Goal: Information Seeking & Learning: Learn about a topic

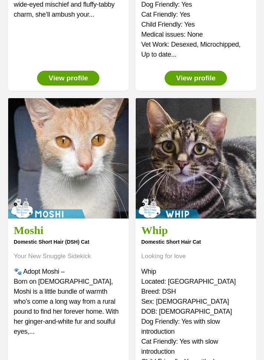
scroll to position [1190, 0]
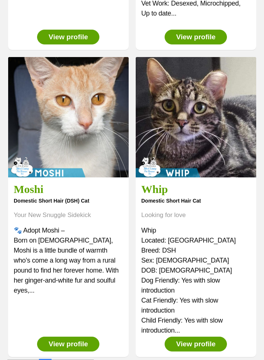
scroll to position [1218, 0]
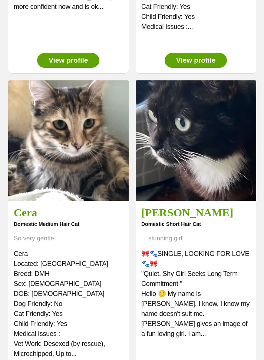
scroll to position [1190, 0]
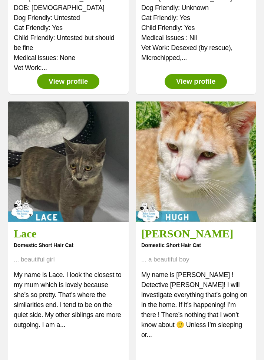
scroll to position [1190, 0]
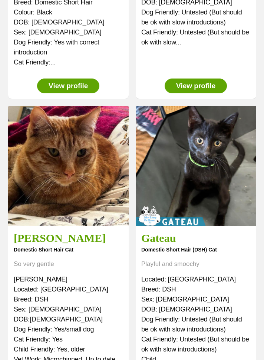
scroll to position [1190, 0]
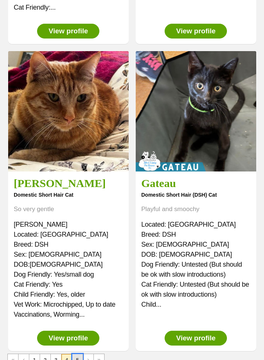
scroll to position [1218, 0]
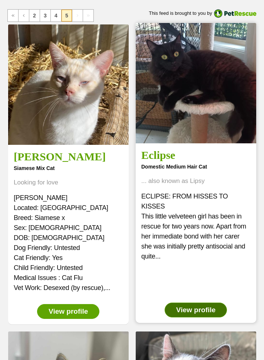
click at [199, 314] on link "View profile" at bounding box center [195, 310] width 62 height 15
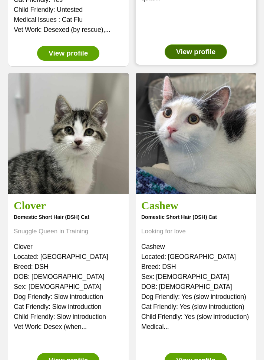
scroll to position [268, 0]
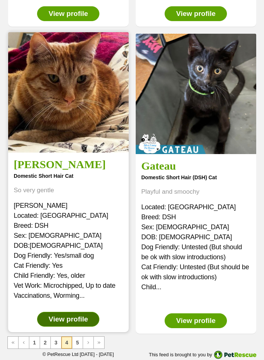
click at [82, 321] on link "View profile" at bounding box center [68, 319] width 62 height 15
